Goal: Information Seeking & Learning: Learn about a topic

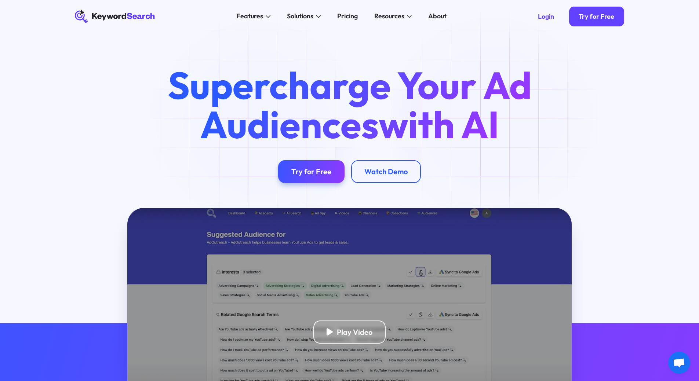
drag, startPoint x: 300, startPoint y: 138, endPoint x: 259, endPoint y: 122, distance: 43.5
click at [259, 122] on h1 "Supercharge Your Ad Audiences with AI" at bounding box center [349, 105] width 395 height 78
click at [337, 21] on div "Pricing" at bounding box center [347, 16] width 21 height 10
